Goal: Task Accomplishment & Management: Use online tool/utility

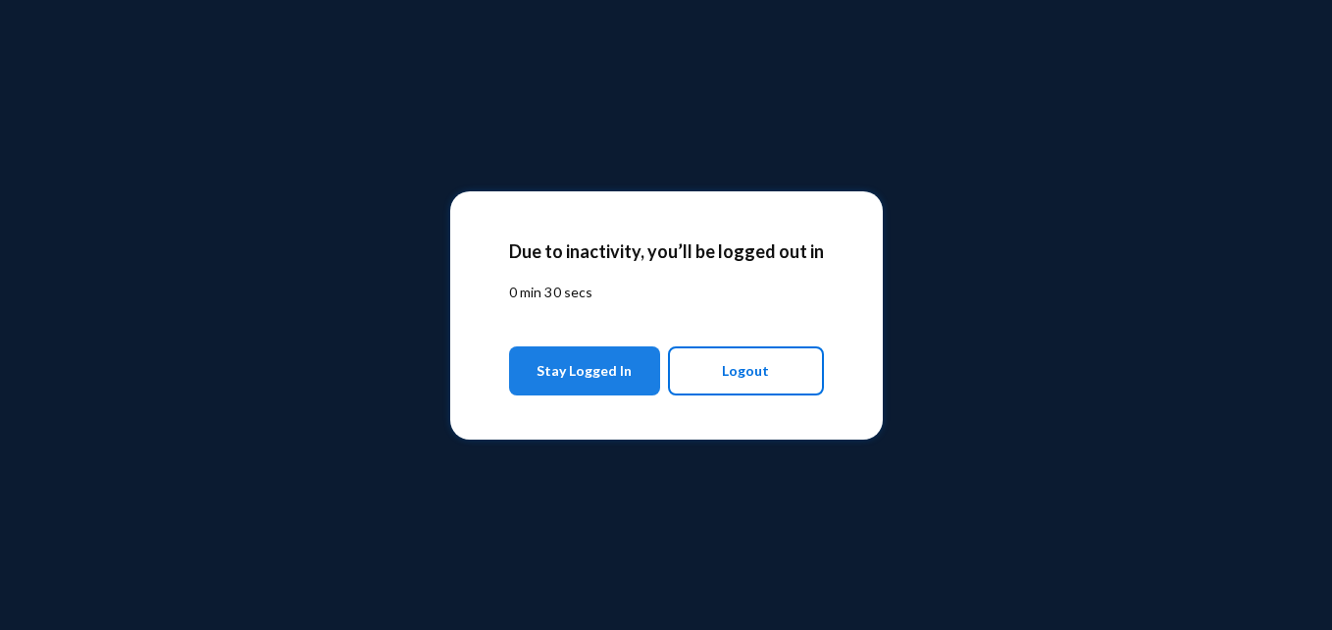
click at [616, 358] on span "Stay Logged In" at bounding box center [584, 370] width 95 height 35
click at [617, 379] on span "Stay Logged In" at bounding box center [584, 370] width 95 height 35
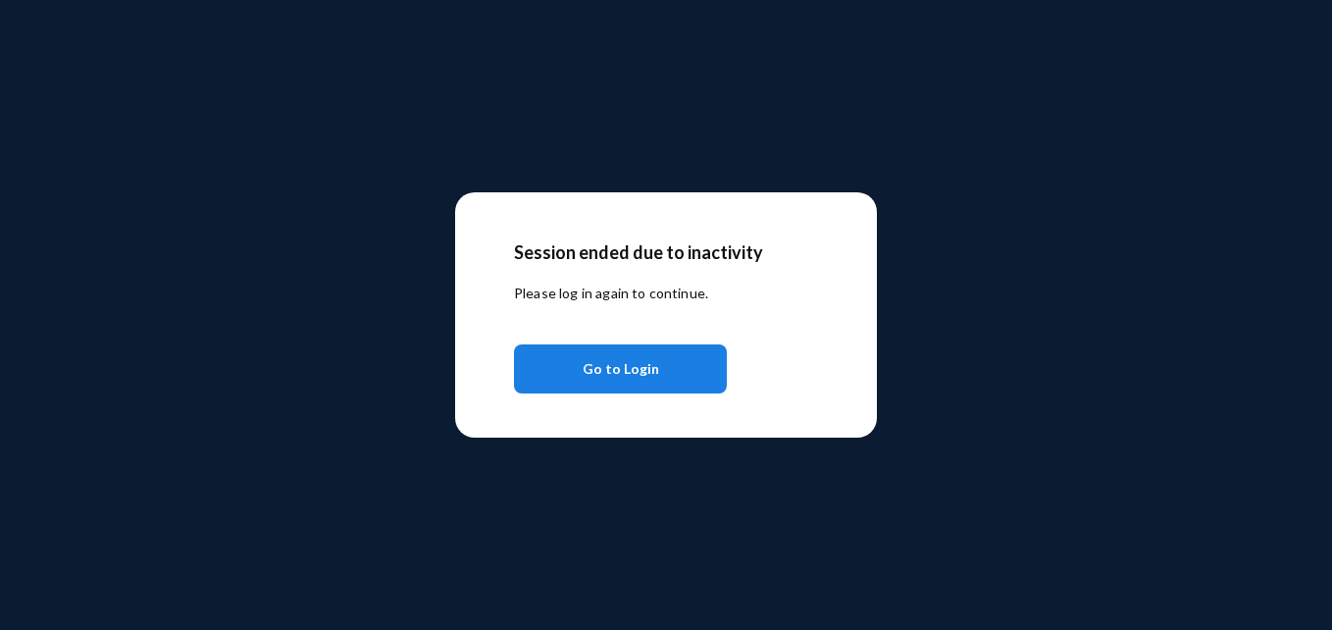
click at [608, 356] on span "Go to Login" at bounding box center [621, 368] width 77 height 35
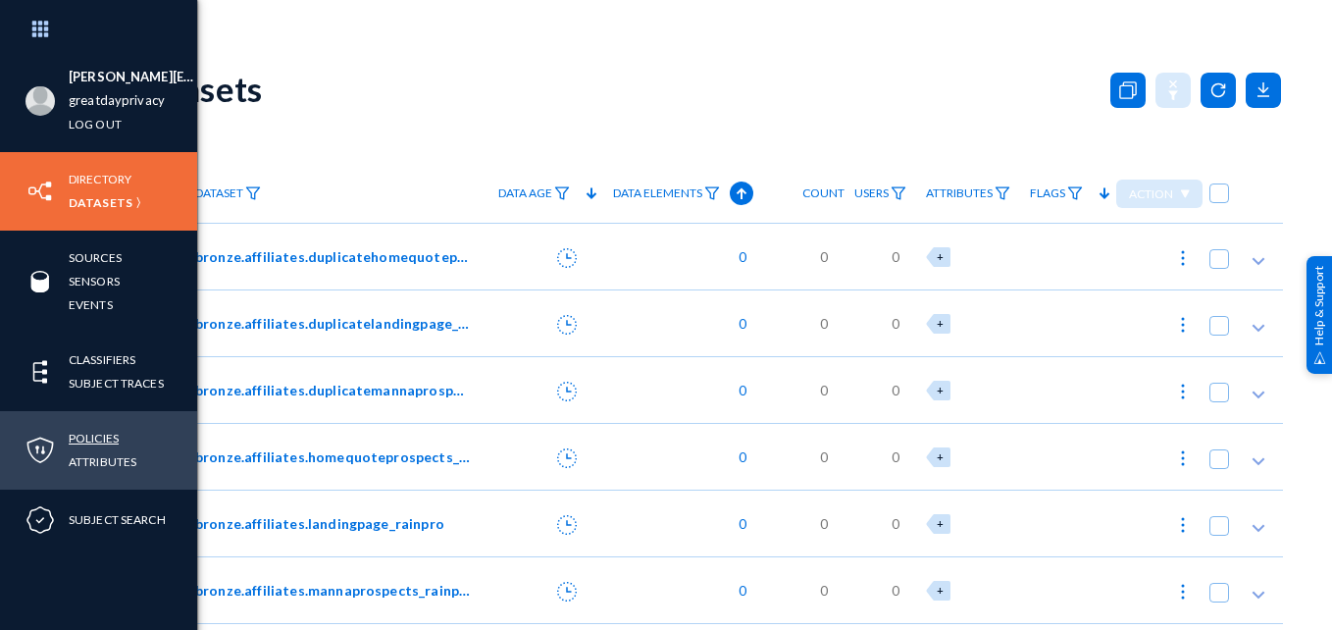
click at [97, 441] on link "Policies" at bounding box center [94, 438] width 50 height 23
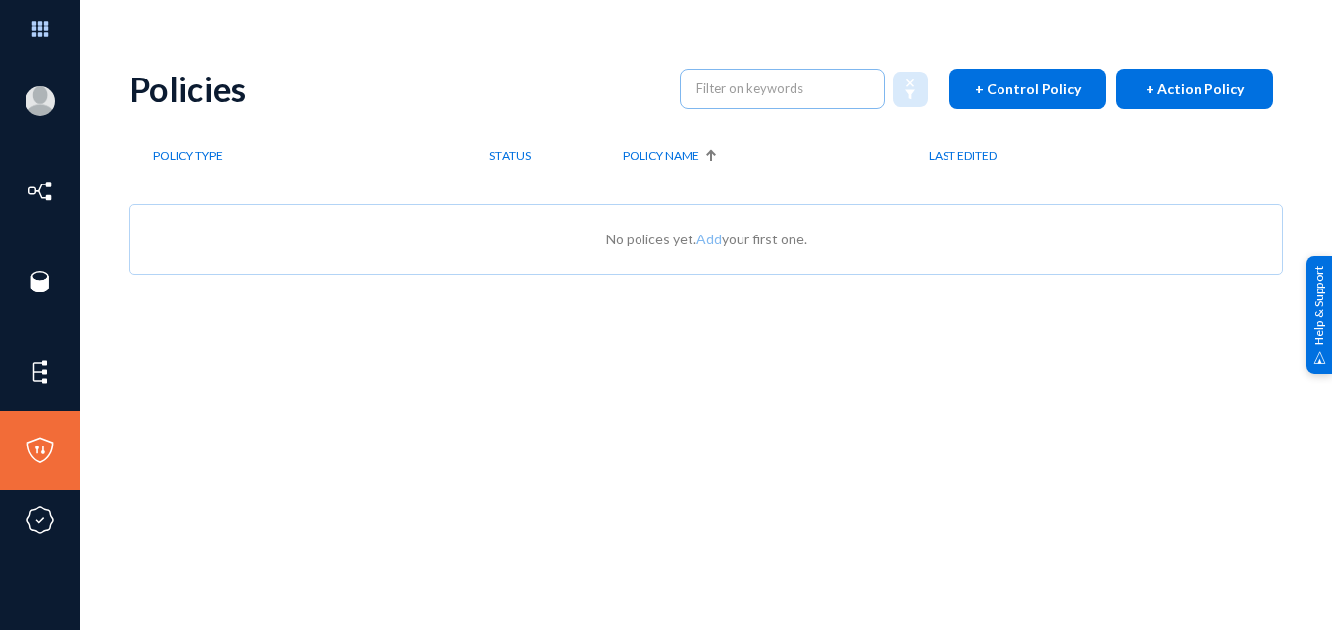
click at [985, 101] on button "+ Control Policy" at bounding box center [1028, 89] width 157 height 40
